Goal: Task Accomplishment & Management: Manage account settings

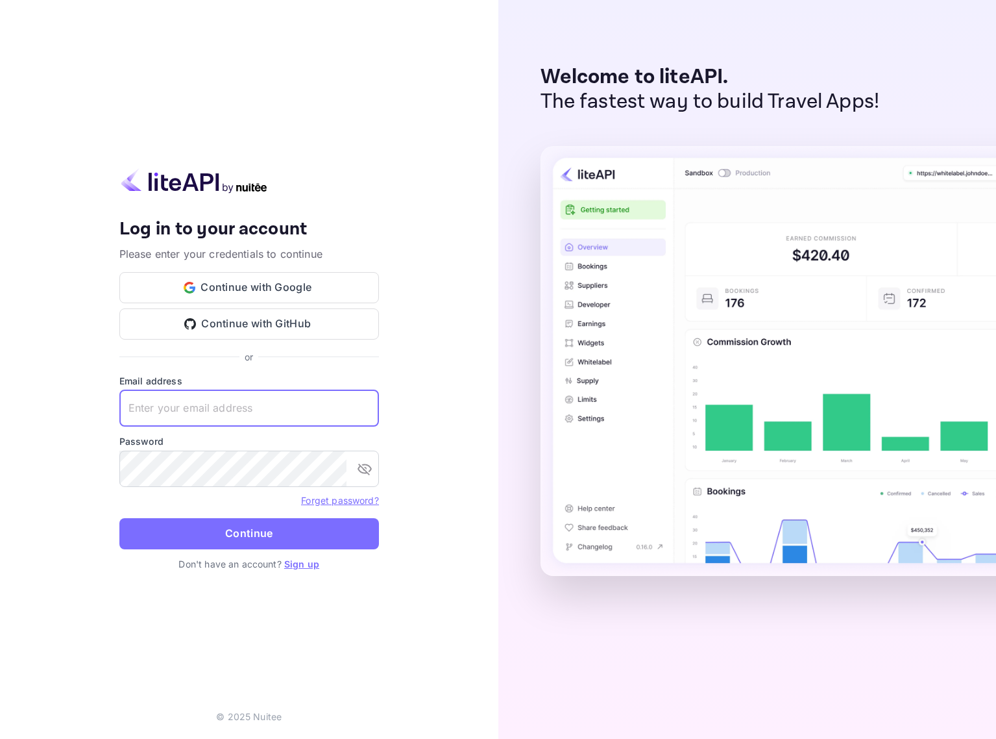
type input "[EMAIL_ADDRESS]"
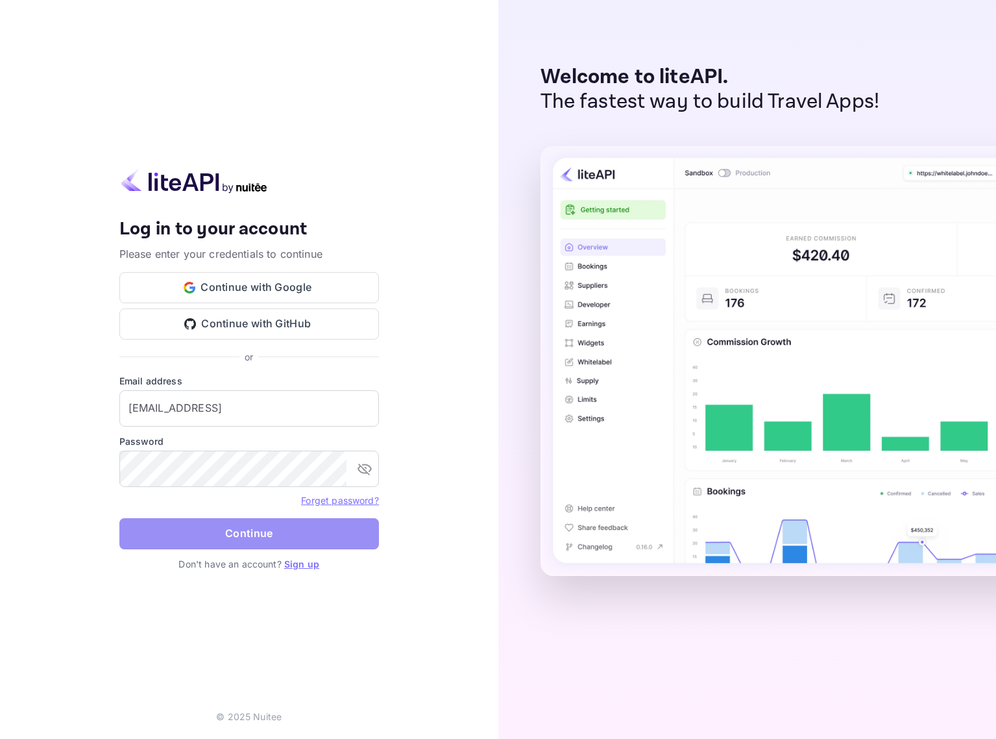
click at [324, 532] on button "Continue" at bounding box center [249, 533] width 260 height 31
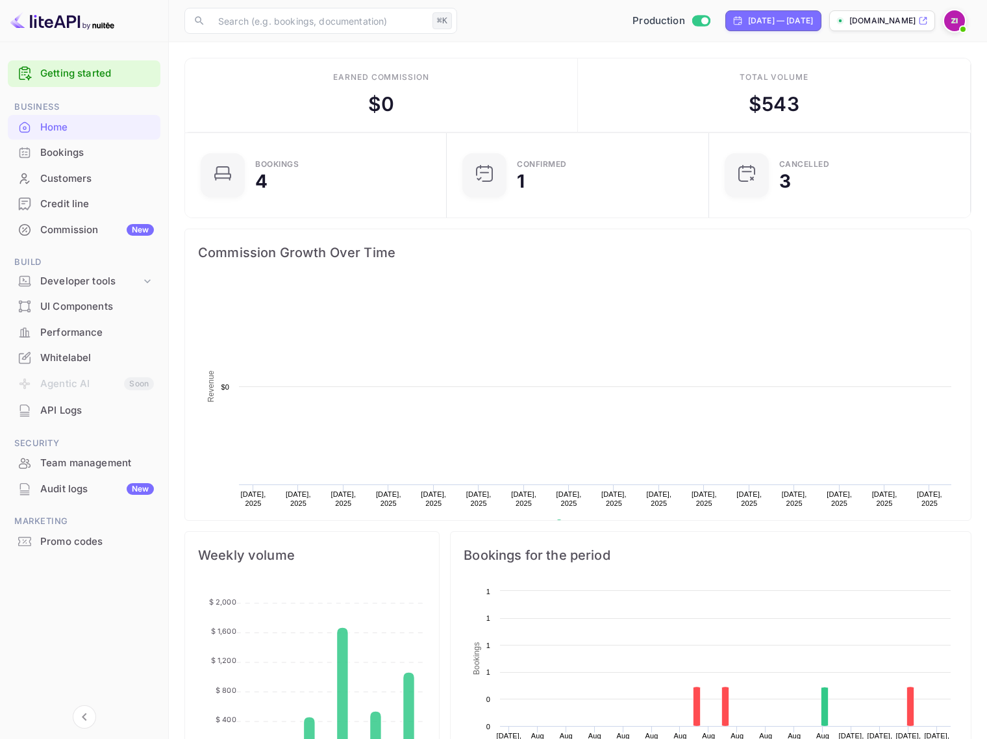
scroll to position [201, 245]
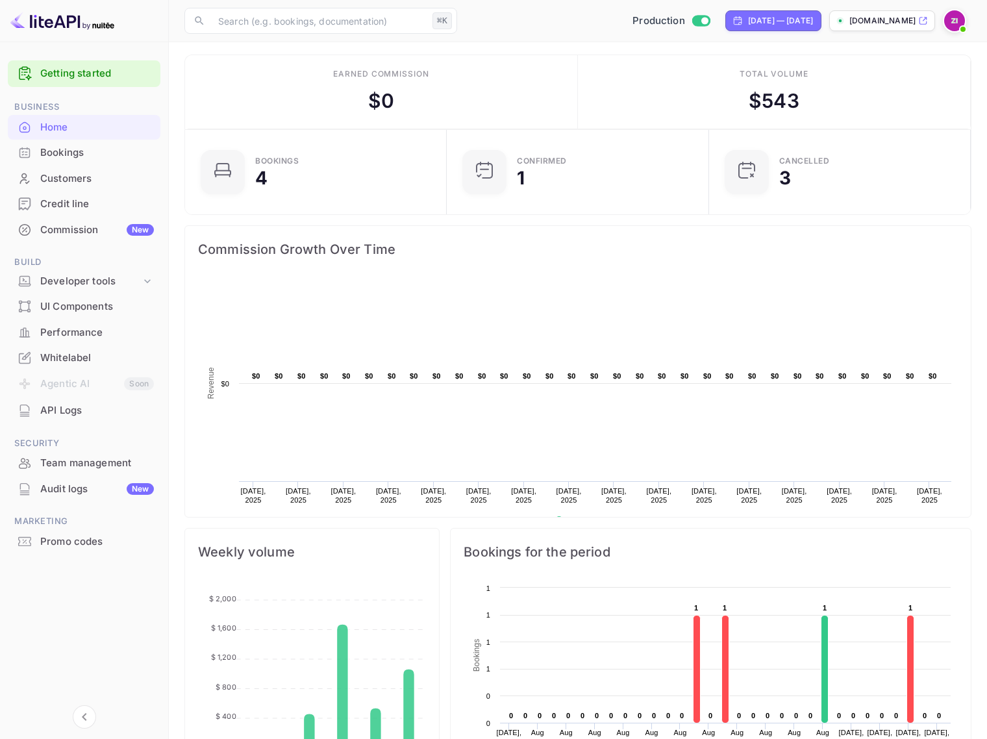
click at [69, 153] on div "Bookings" at bounding box center [97, 152] width 114 height 15
